Goal: Task Accomplishment & Management: Manage account settings

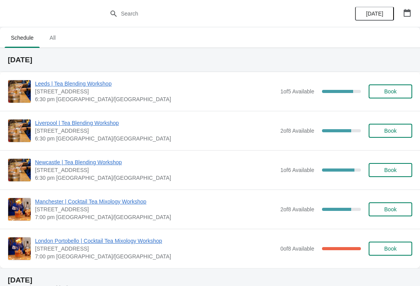
click at [97, 84] on span "Leeds | Tea Blending Workshop" at bounding box center [155, 84] width 241 height 8
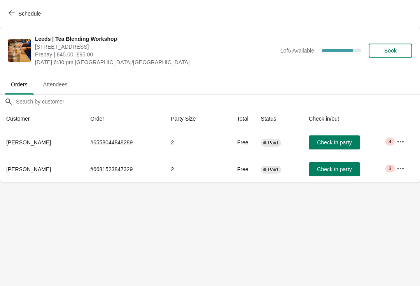
click at [67, 80] on span "Attendees" at bounding box center [55, 84] width 37 height 14
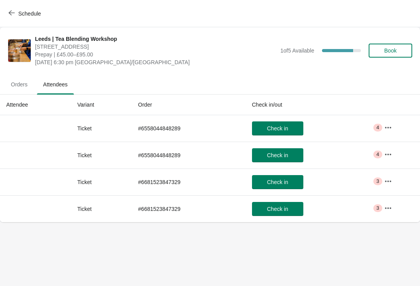
click at [16, 91] on span "Orders" at bounding box center [19, 84] width 29 height 14
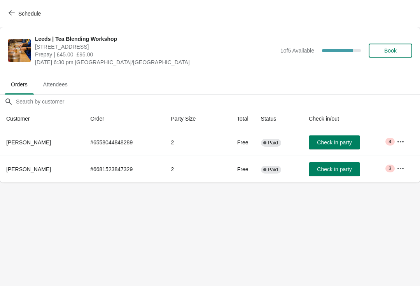
click at [58, 87] on span "Attendees" at bounding box center [55, 84] width 37 height 14
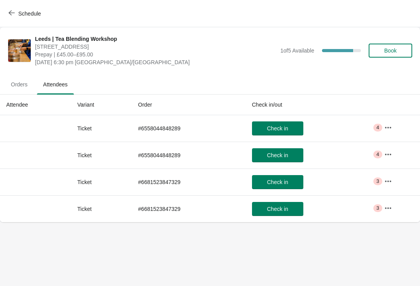
click at [19, 85] on span "Orders" at bounding box center [19, 84] width 29 height 14
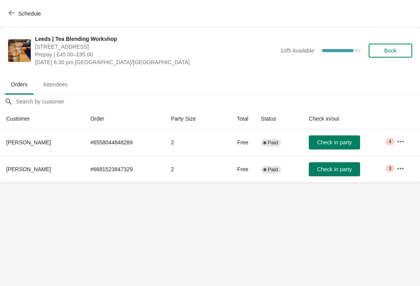
click at [54, 86] on span "Attendees" at bounding box center [55, 84] width 37 height 14
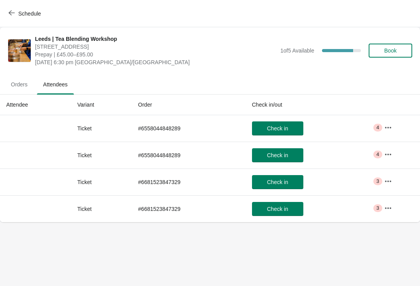
click at [24, 88] on span "Orders" at bounding box center [19, 84] width 29 height 14
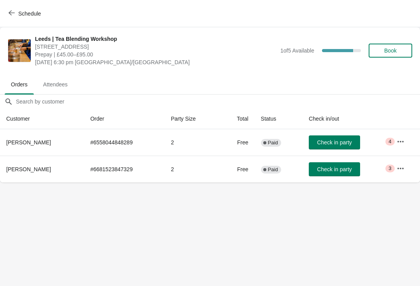
click at [54, 86] on span "Attendees" at bounding box center [55, 84] width 37 height 14
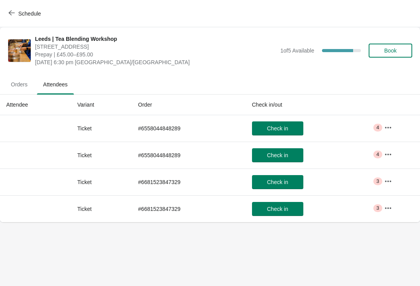
click at [20, 89] on span "Orders" at bounding box center [19, 84] width 29 height 14
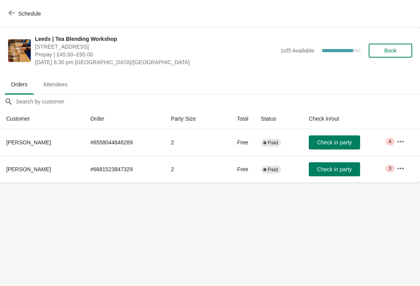
click at [53, 89] on span "Attendees" at bounding box center [55, 84] width 37 height 14
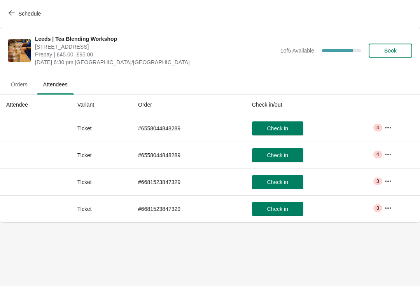
click at [23, 91] on span "Orders" at bounding box center [19, 84] width 29 height 14
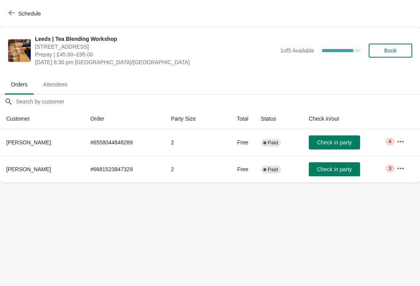
click at [62, 90] on span "Attendees" at bounding box center [55, 84] width 37 height 14
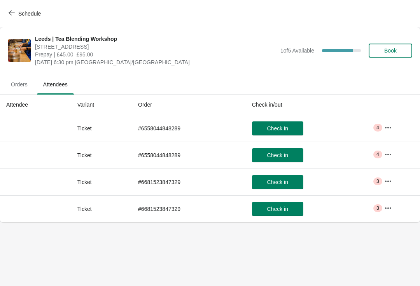
click at [17, 89] on span "Orders" at bounding box center [19, 84] width 29 height 14
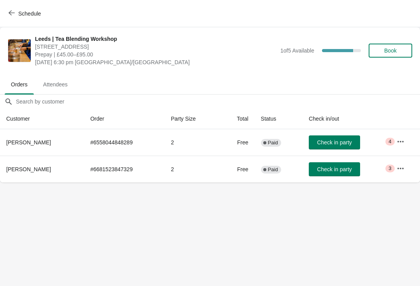
click at [51, 89] on span "Attendees" at bounding box center [55, 84] width 37 height 14
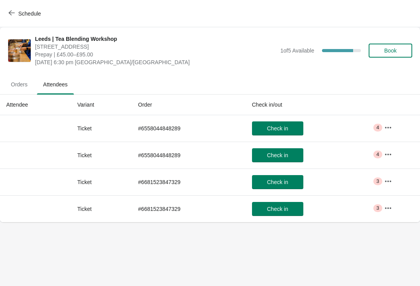
click at [24, 88] on span "Orders" at bounding box center [19, 84] width 29 height 14
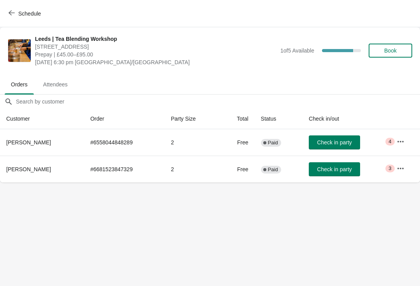
click at [54, 89] on span "Attendees" at bounding box center [55, 84] width 37 height 14
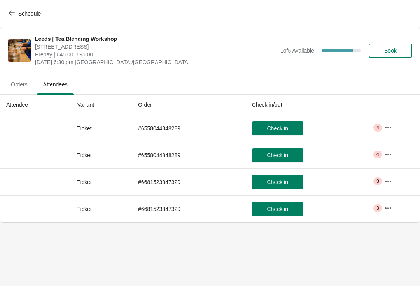
click at [392, 125] on icon "button" at bounding box center [388, 128] width 8 height 8
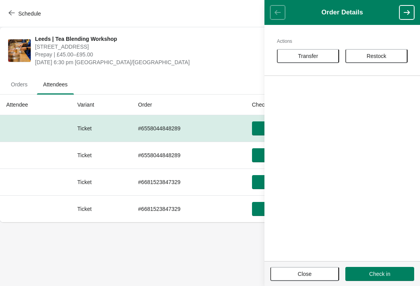
click at [313, 271] on span "Close" at bounding box center [304, 274] width 55 height 6
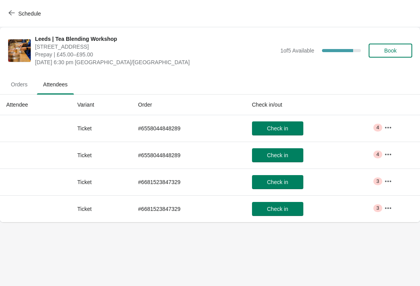
click at [395, 153] on button "button" at bounding box center [388, 154] width 14 height 14
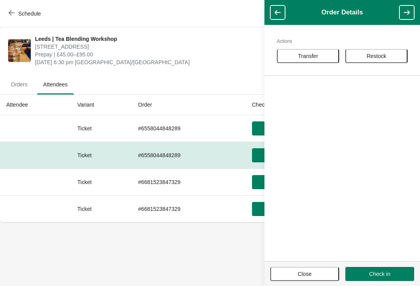
click at [316, 273] on span "Close" at bounding box center [304, 274] width 55 height 6
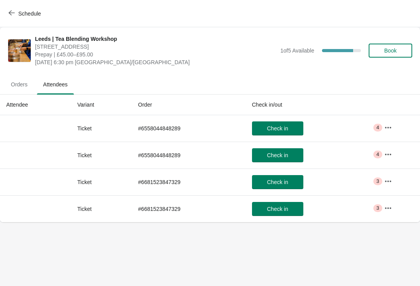
click at [392, 180] on icon "button" at bounding box center [388, 181] width 8 height 8
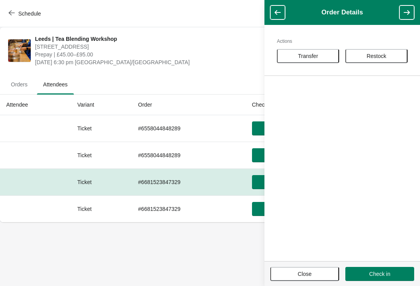
click at [304, 273] on span "Close" at bounding box center [305, 274] width 14 height 6
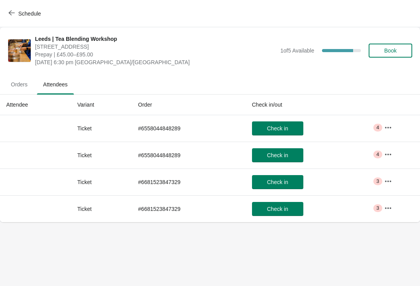
click at [22, 89] on span "Orders" at bounding box center [19, 84] width 29 height 14
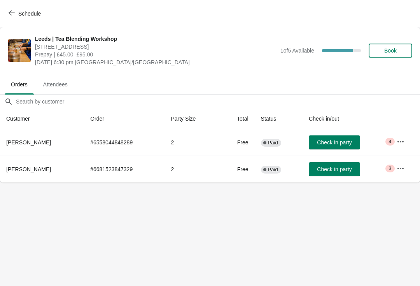
click at [404, 141] on button "button" at bounding box center [401, 142] width 14 height 14
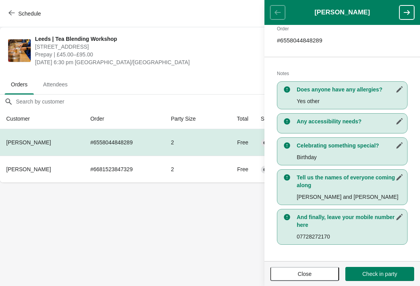
scroll to position [127, 0]
click at [304, 280] on button "Close" at bounding box center [304, 274] width 69 height 14
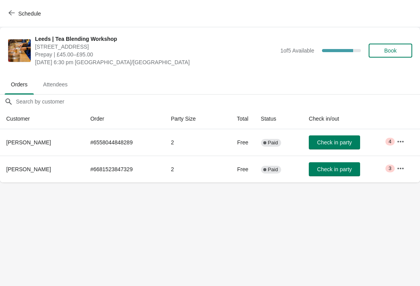
click at [344, 171] on span "Check in party" at bounding box center [334, 169] width 35 height 6
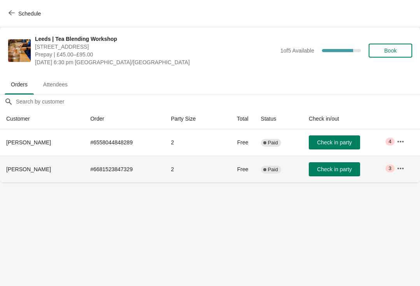
click at [340, 165] on button "Check in party" at bounding box center [334, 169] width 51 height 14
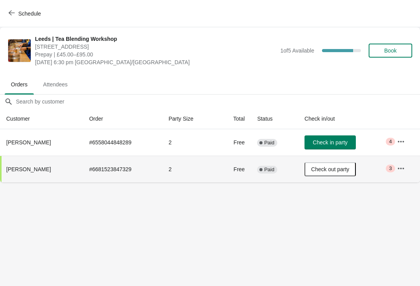
click at [339, 173] on button "Check out party" at bounding box center [329, 169] width 51 height 14
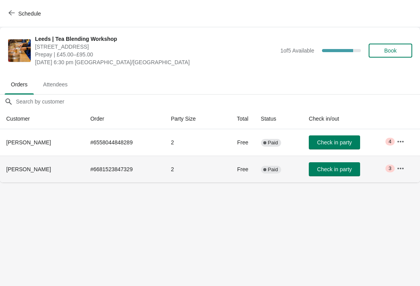
click at [340, 166] on span "Check in party" at bounding box center [334, 169] width 35 height 6
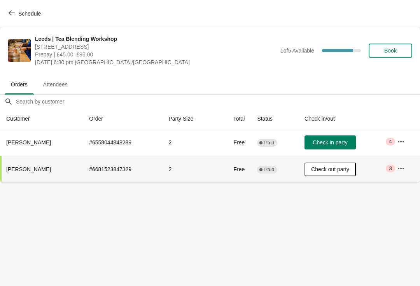
click at [342, 173] on button "Check out party" at bounding box center [329, 169] width 51 height 14
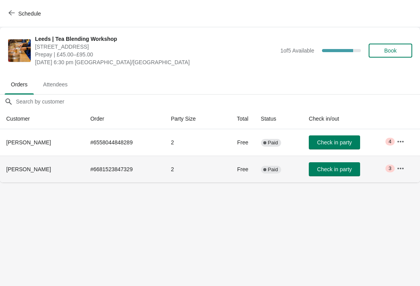
click at [403, 168] on icon "button" at bounding box center [400, 168] width 6 height 2
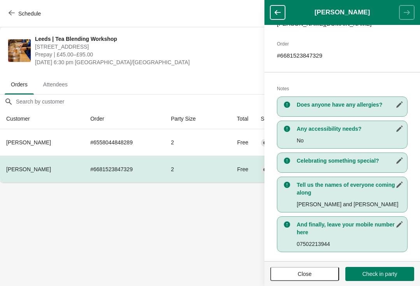
scroll to position [119, 0]
click at [203, 251] on body "Schedule Leeds | Tea Blending Workshop [STREET_ADDRESS] Prepay | £45.00–£95.00 …" at bounding box center [210, 143] width 420 height 286
click at [320, 273] on span "Close" at bounding box center [304, 274] width 55 height 6
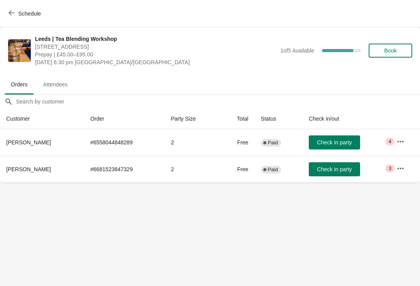
click at [405, 143] on button "button" at bounding box center [401, 142] width 14 height 14
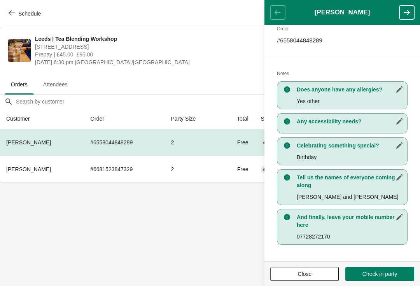
scroll to position [127, 0]
click at [211, 231] on body "Schedule Leeds | Tea Blending Workshop [STREET_ADDRESS] Prepay | £45.00–£95.00 …" at bounding box center [210, 143] width 420 height 286
click at [300, 271] on span "Close" at bounding box center [305, 274] width 14 height 6
